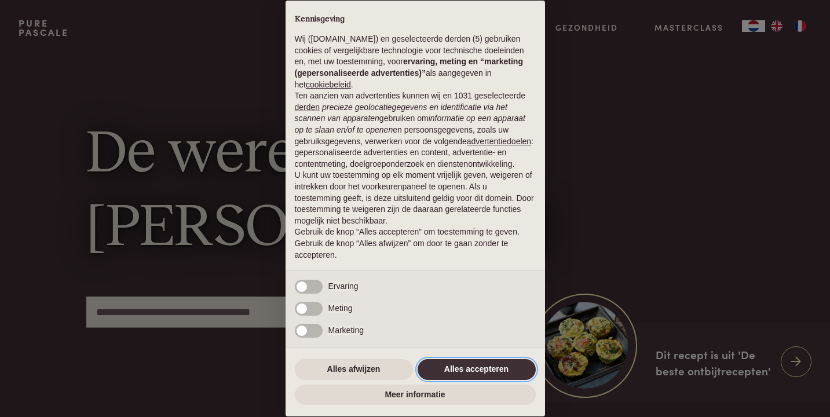
click at [474, 369] on button "Alles accepteren" at bounding box center [477, 369] width 118 height 21
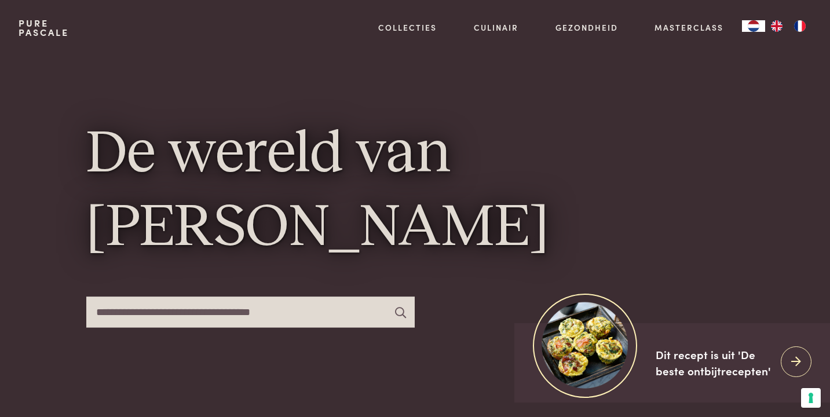
click at [754, 27] on img "NL" at bounding box center [754, 26] width 14 height 12
click at [801, 24] on img "FR" at bounding box center [800, 26] width 14 height 12
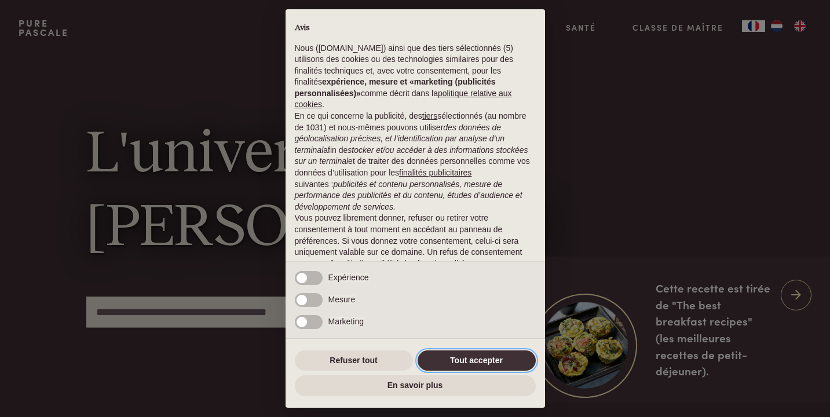
click at [489, 361] on button "Tout accepter" at bounding box center [477, 360] width 118 height 21
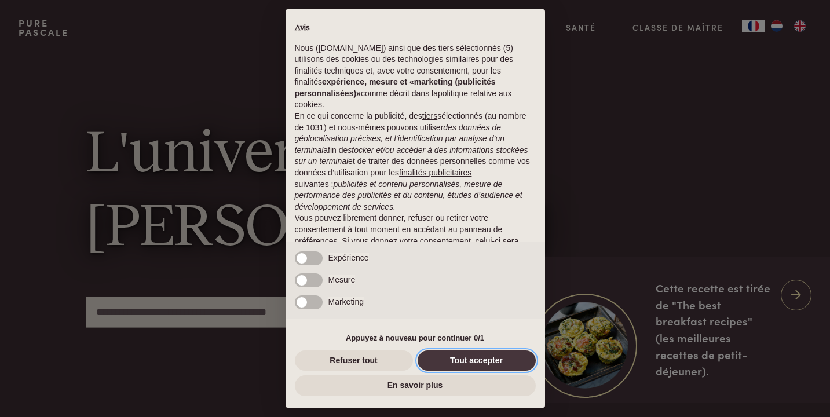
scroll to position [52, 0]
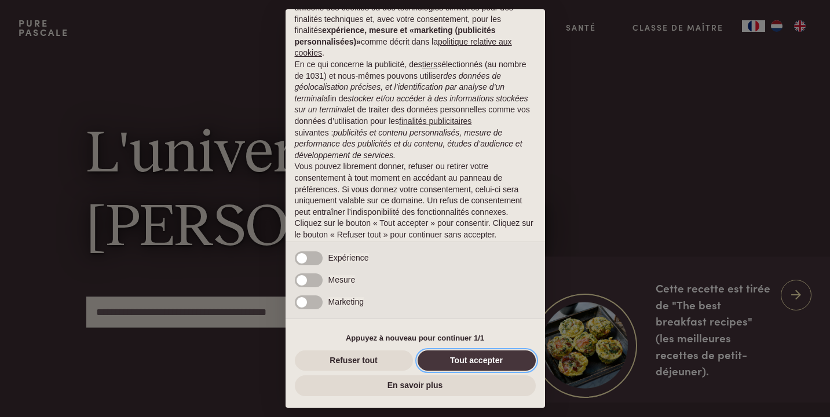
click at [489, 361] on button "Tout accepter" at bounding box center [477, 360] width 118 height 21
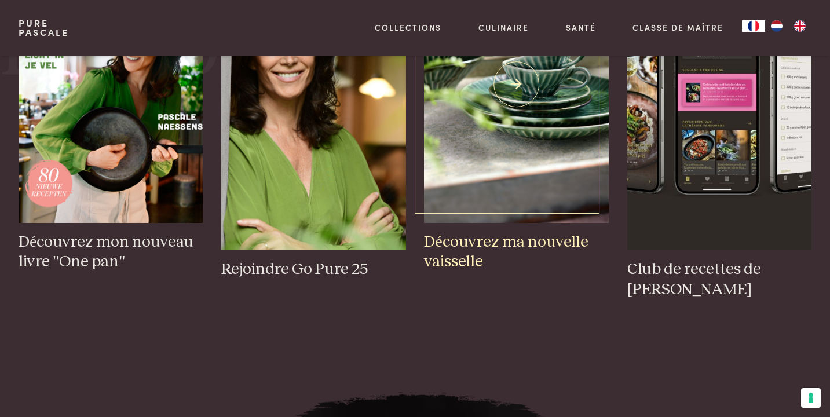
scroll to position [564, 0]
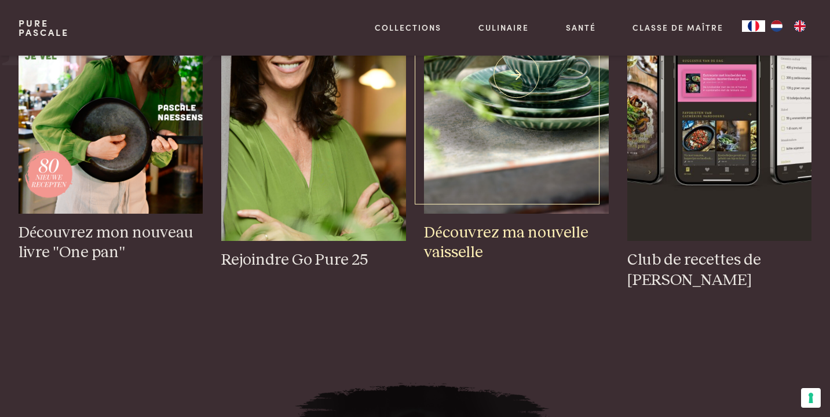
click at [549, 115] on img at bounding box center [516, 75] width 184 height 277
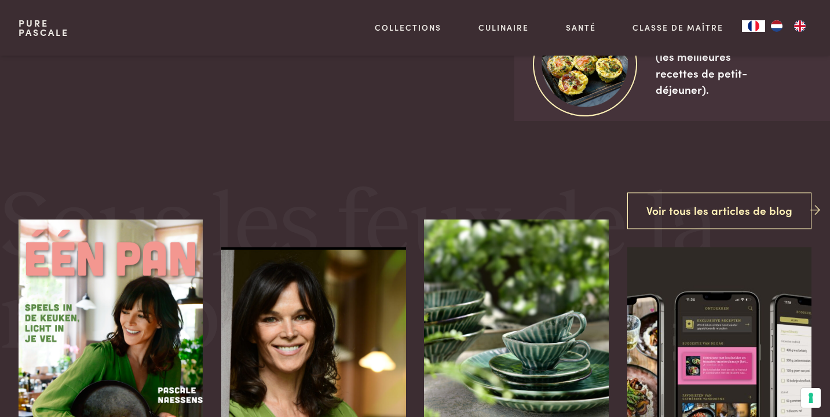
scroll to position [253, 0]
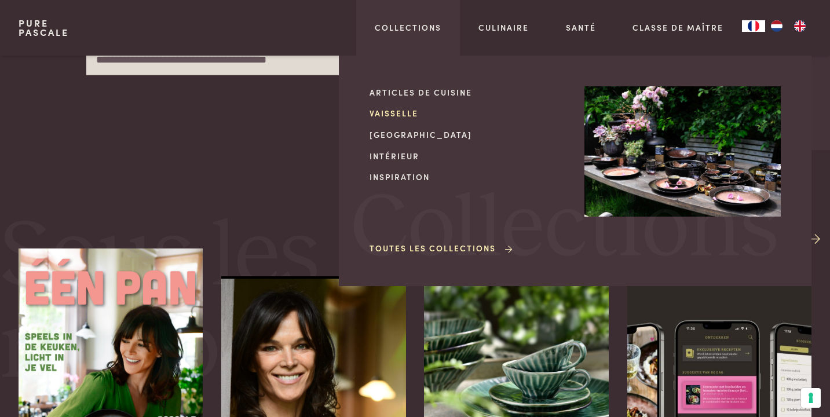
click at [398, 113] on link "Vaisselle" at bounding box center [468, 113] width 196 height 12
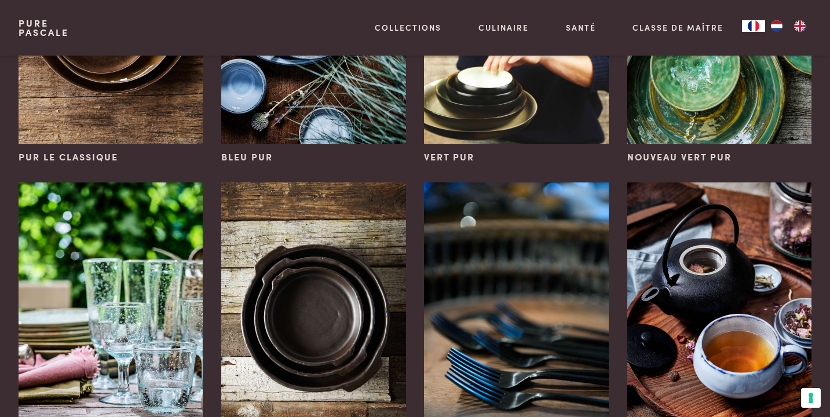
scroll to position [231, 0]
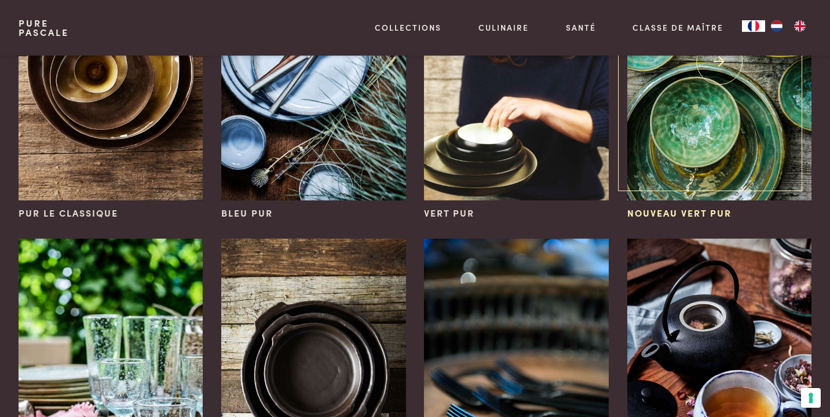
click at [722, 180] on img at bounding box center [719, 62] width 184 height 277
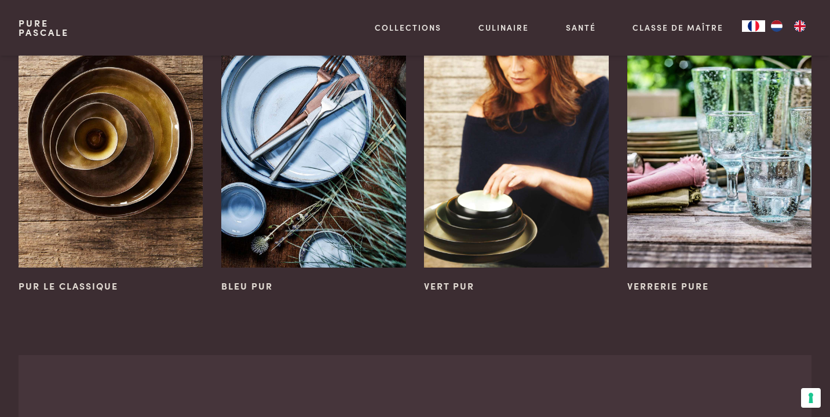
scroll to position [809, 0]
